Goal: Navigation & Orientation: Find specific page/section

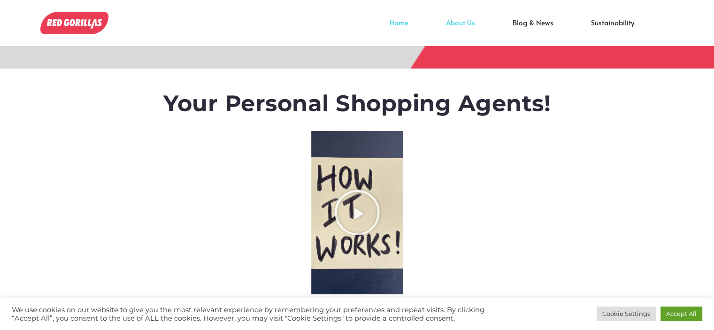
click at [461, 23] on link "About Us" at bounding box center [460, 30] width 67 height 14
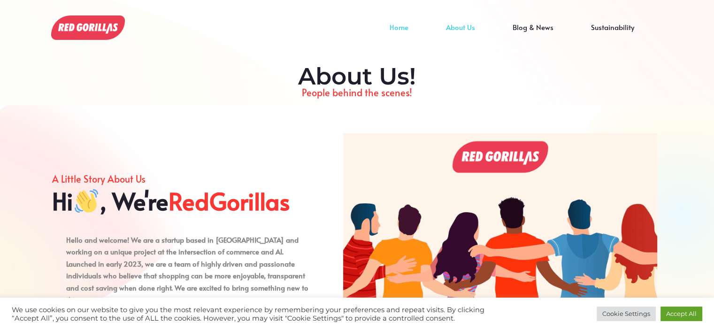
click at [400, 31] on link "Home" at bounding box center [399, 34] width 56 height 14
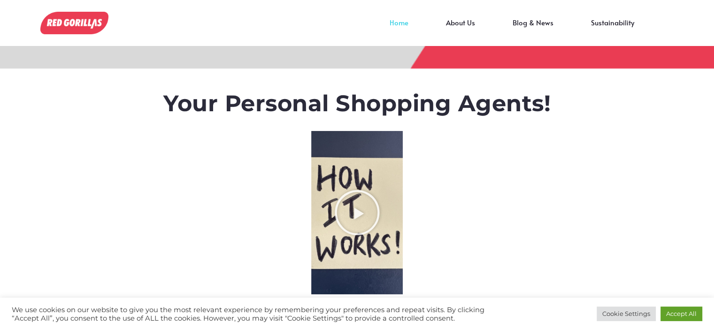
scroll to position [0, -4696]
click at [467, 23] on link "About Us" at bounding box center [460, 30] width 67 height 14
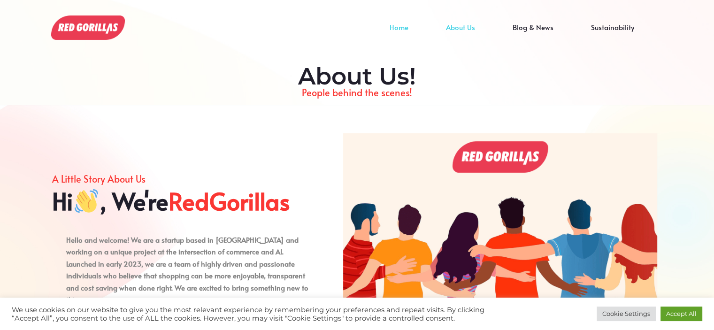
click at [398, 28] on link "Home" at bounding box center [399, 34] width 56 height 14
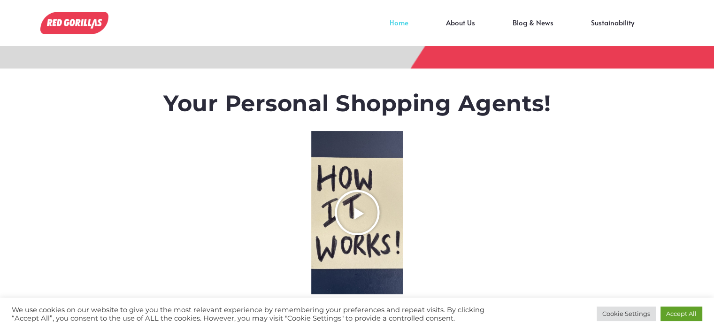
click at [361, 202] on icon "Play Video about RedGorillas How it Works" at bounding box center [356, 212] width 47 height 47
